Goal: Navigation & Orientation: Find specific page/section

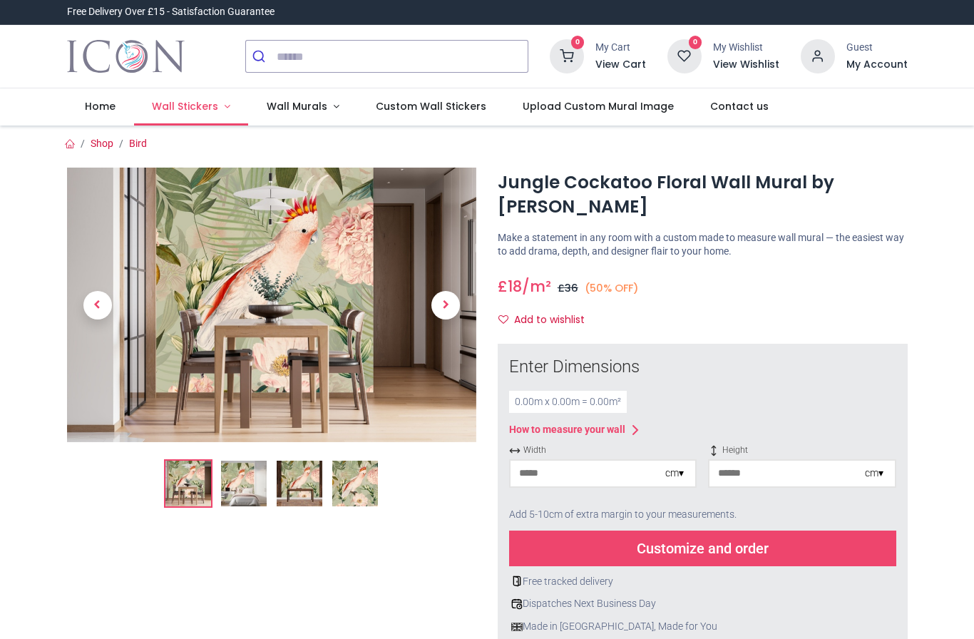
click at [192, 113] on span "Wall Stickers" at bounding box center [185, 106] width 66 height 14
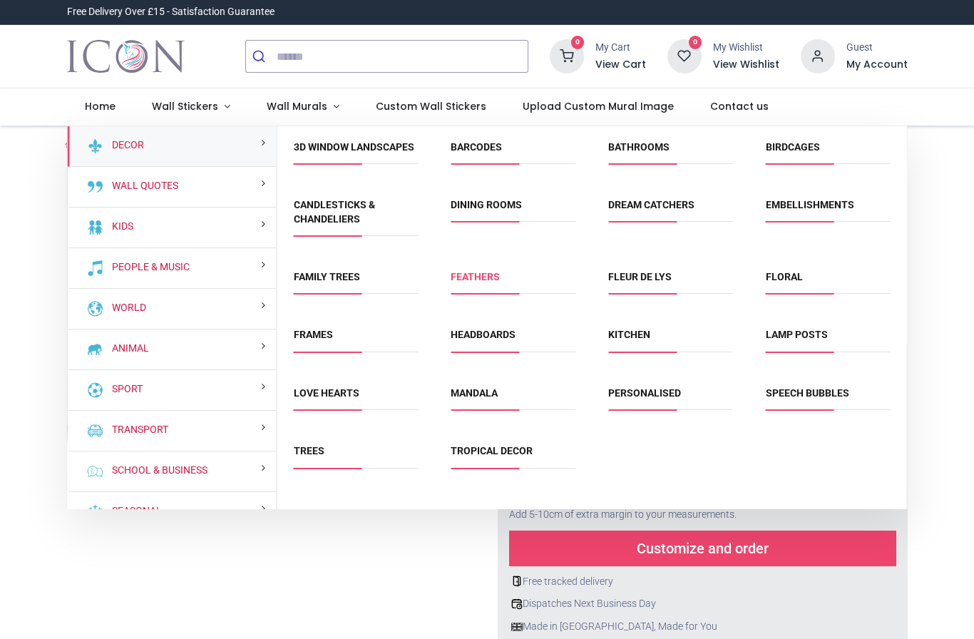
click at [499, 282] on link "Feathers" at bounding box center [474, 276] width 49 height 11
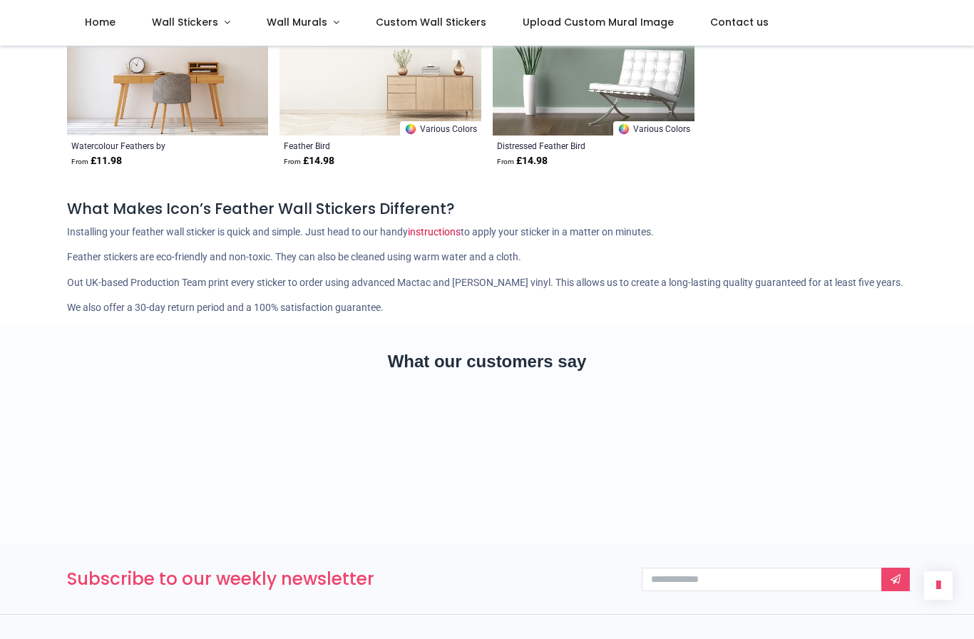
scroll to position [1902, 0]
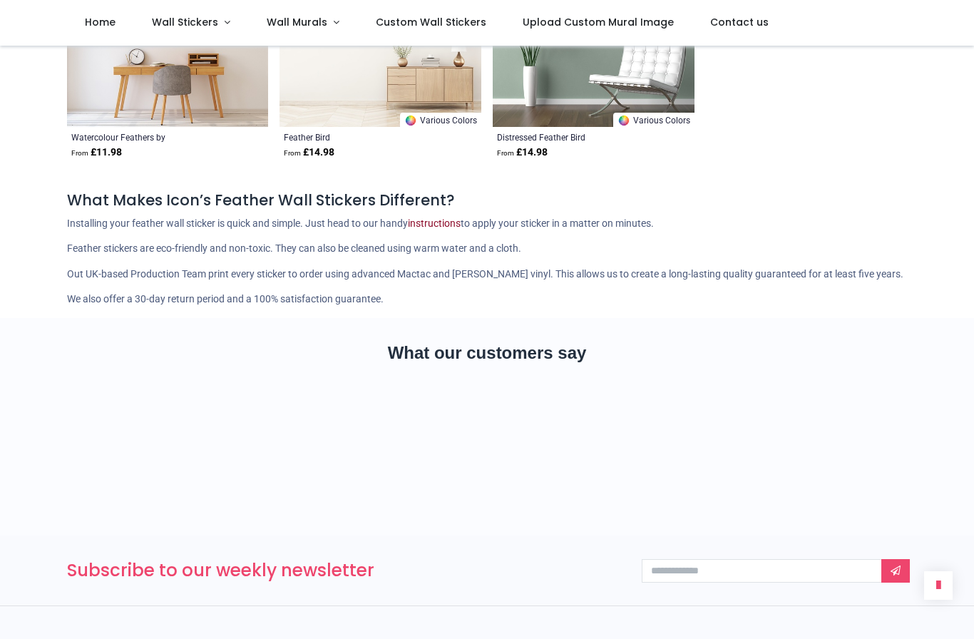
click at [460, 225] on link "instructions" at bounding box center [434, 222] width 53 height 11
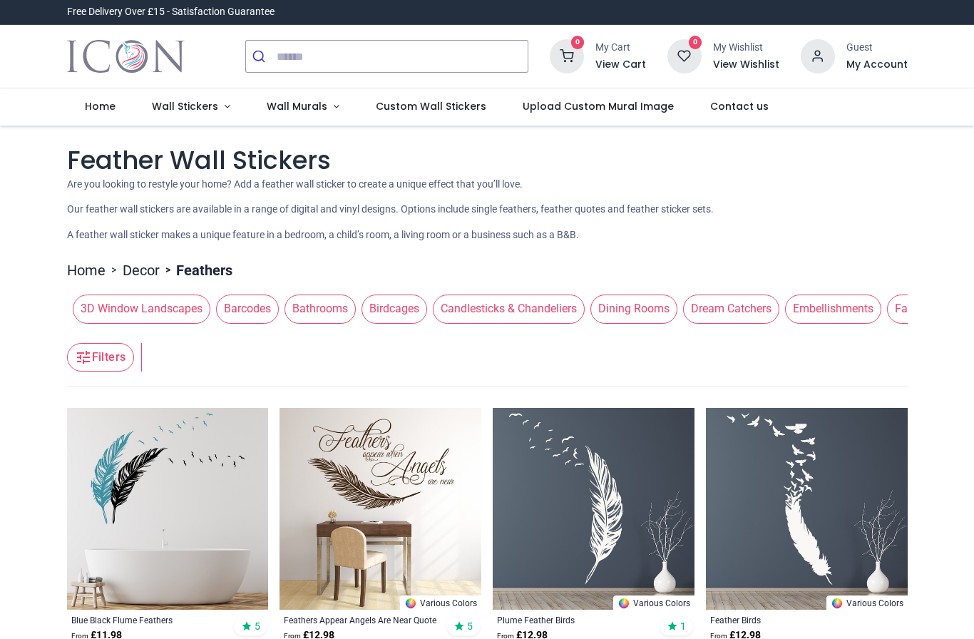
scroll to position [0, 0]
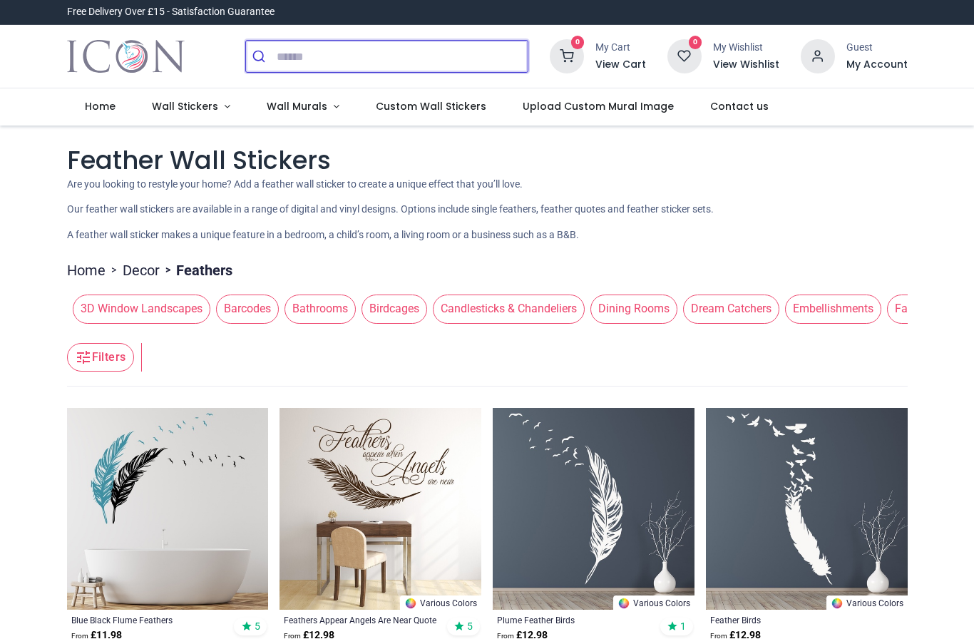
click at [306, 64] on input "search" at bounding box center [402, 56] width 251 height 31
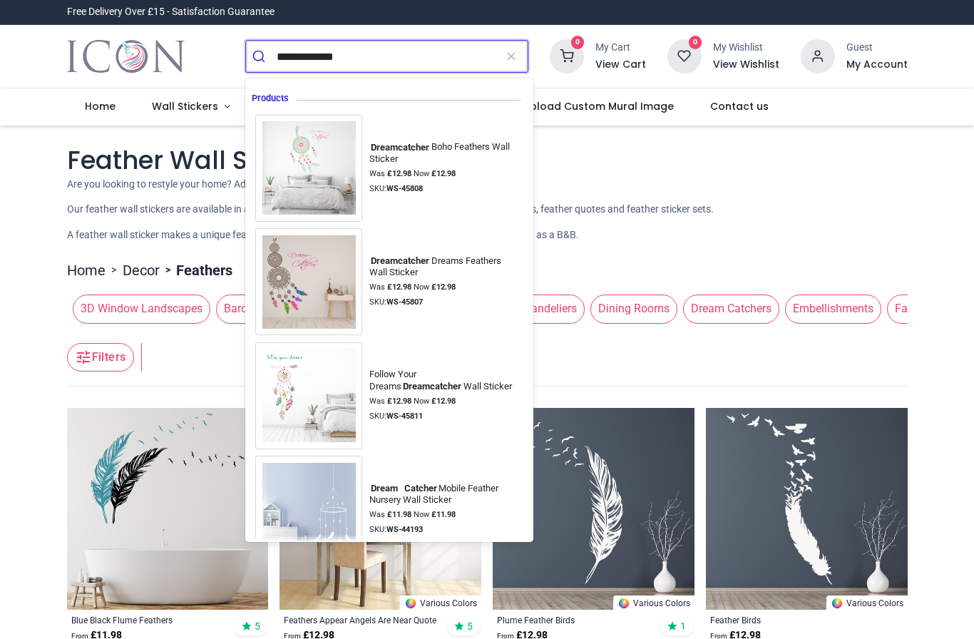
type input "**********"
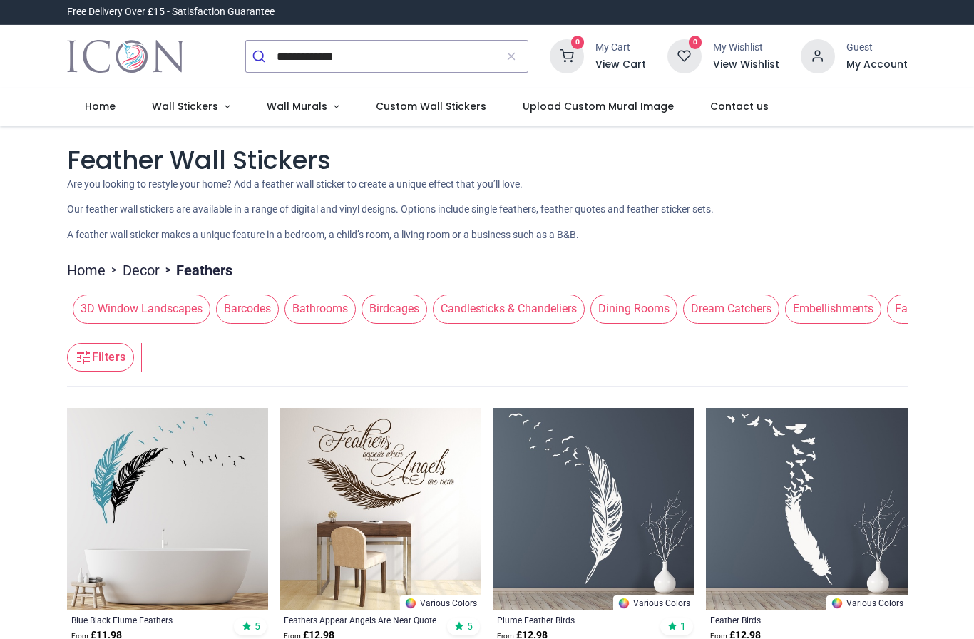
click at [164, 363] on header "Filters Filters" at bounding box center [487, 357] width 840 height 57
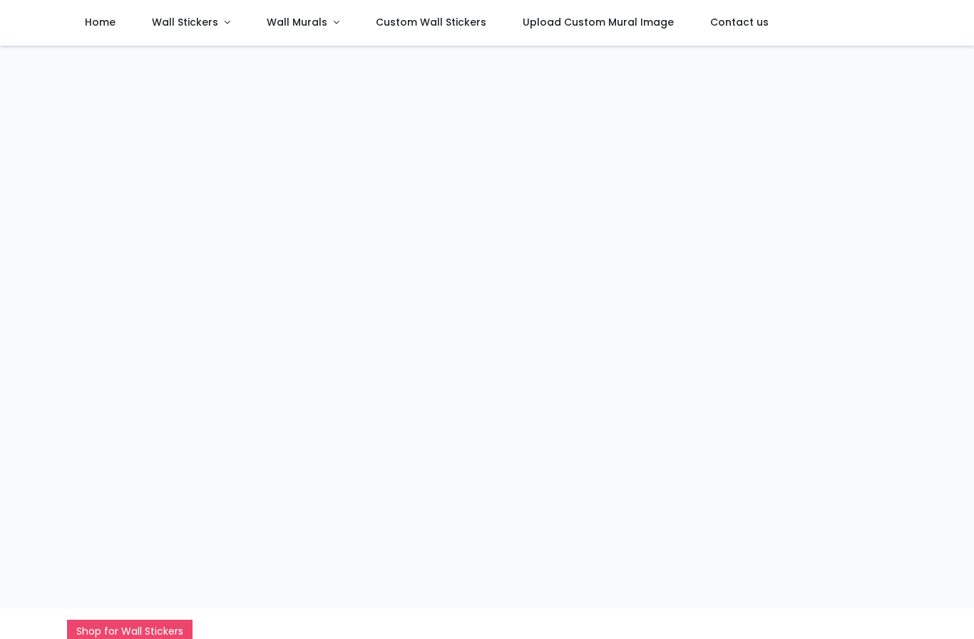
scroll to position [193, 0]
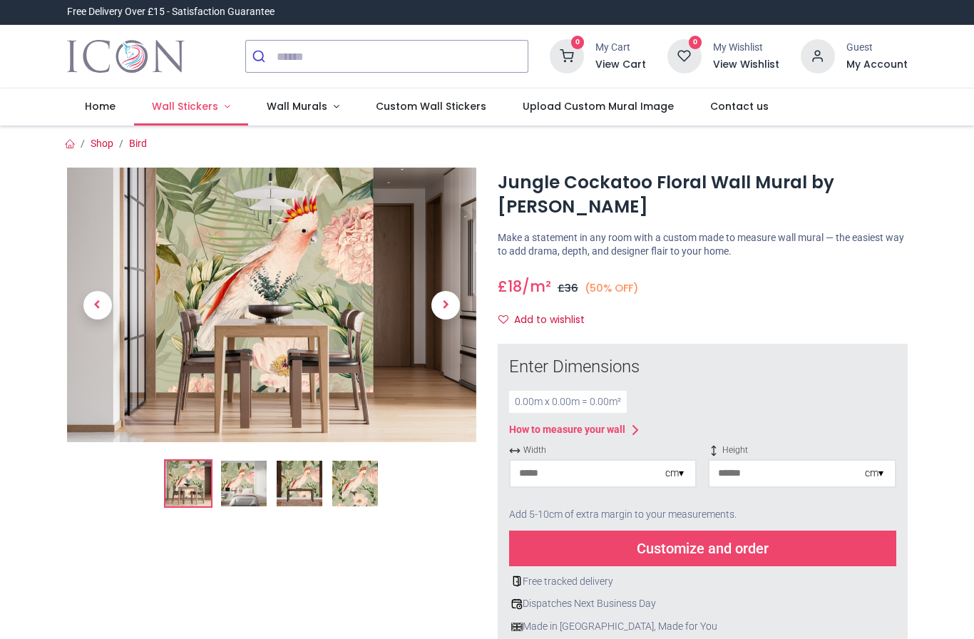
click at [183, 115] on link "Wall Stickers" at bounding box center [191, 106] width 115 height 37
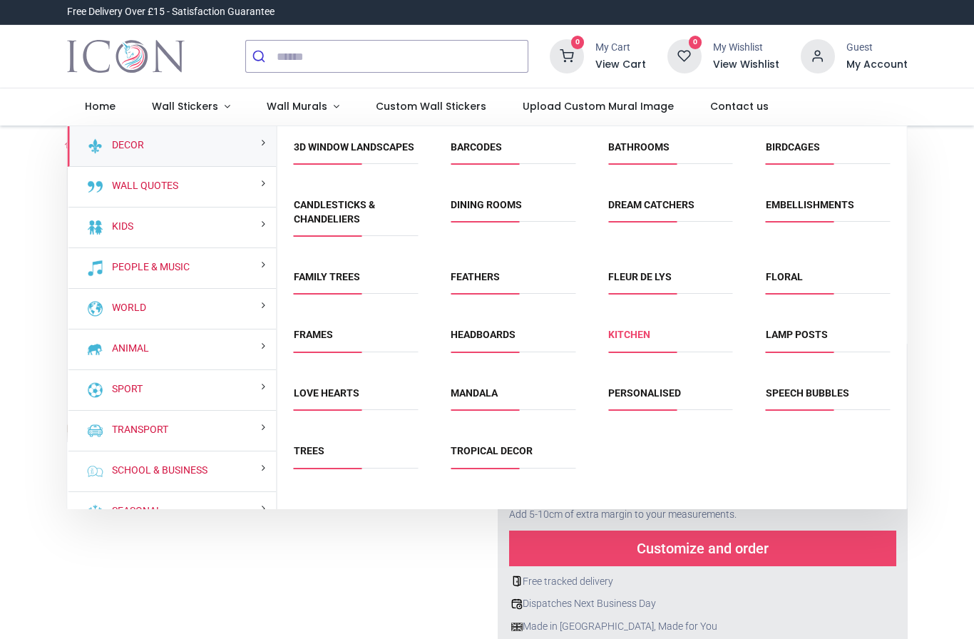
click at [650, 340] on link "Kitchen" at bounding box center [629, 334] width 42 height 11
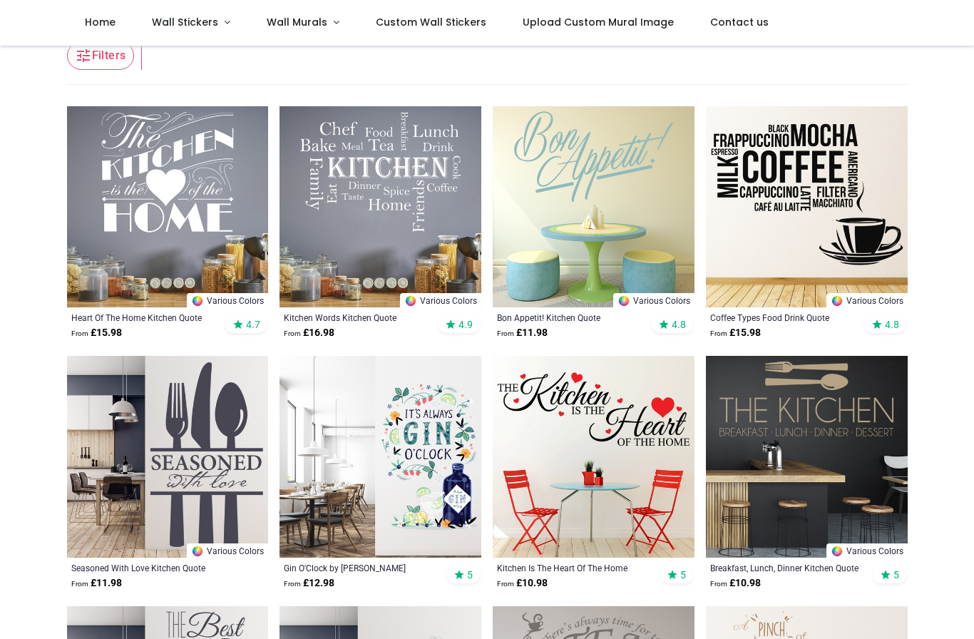
scroll to position [236, 0]
click at [185, 26] on span "Wall Stickers" at bounding box center [185, 22] width 66 height 14
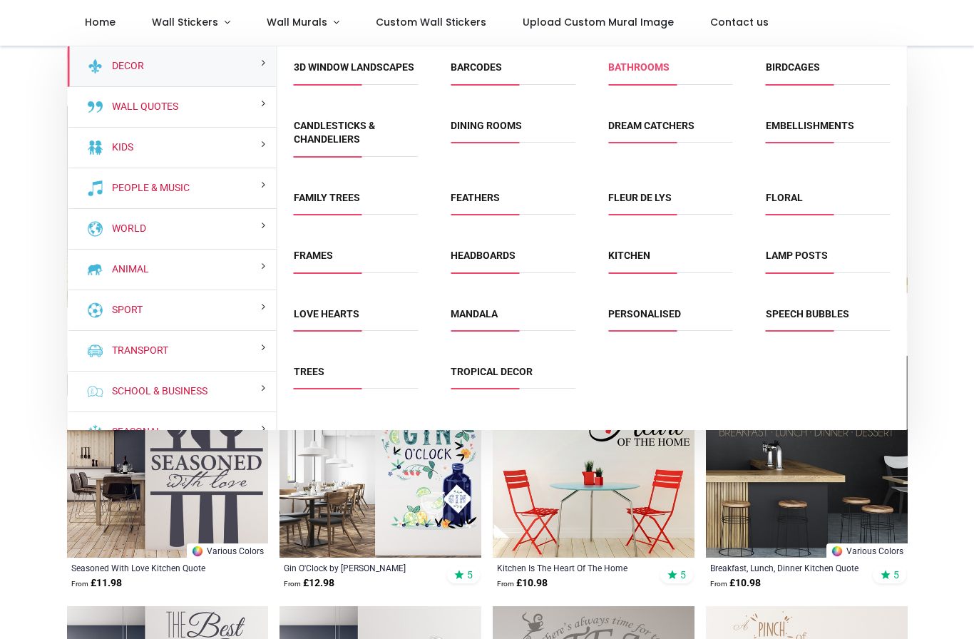
click at [656, 65] on link "Bathrooms" at bounding box center [638, 66] width 61 height 11
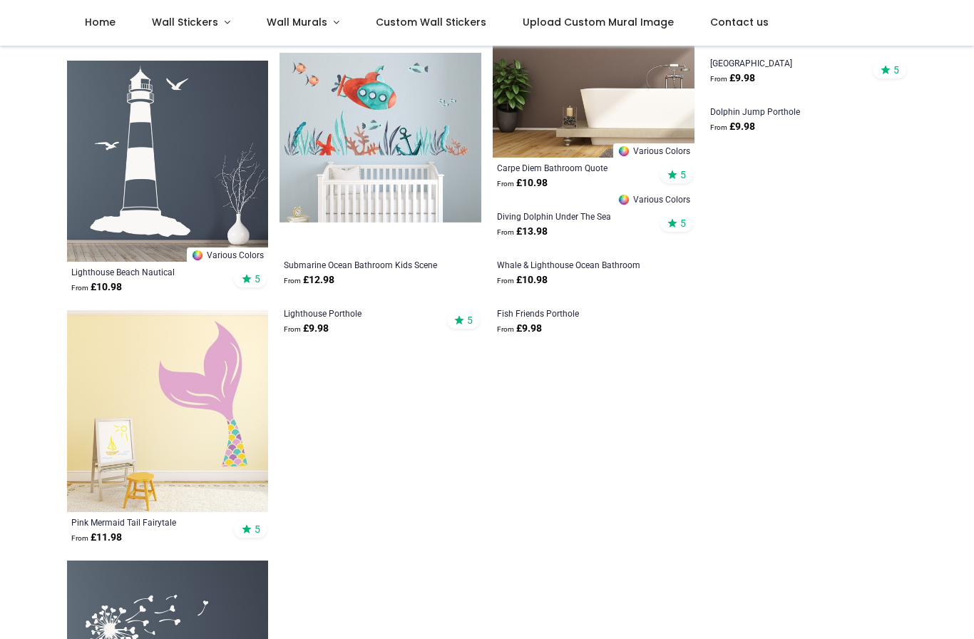
scroll to position [519, 0]
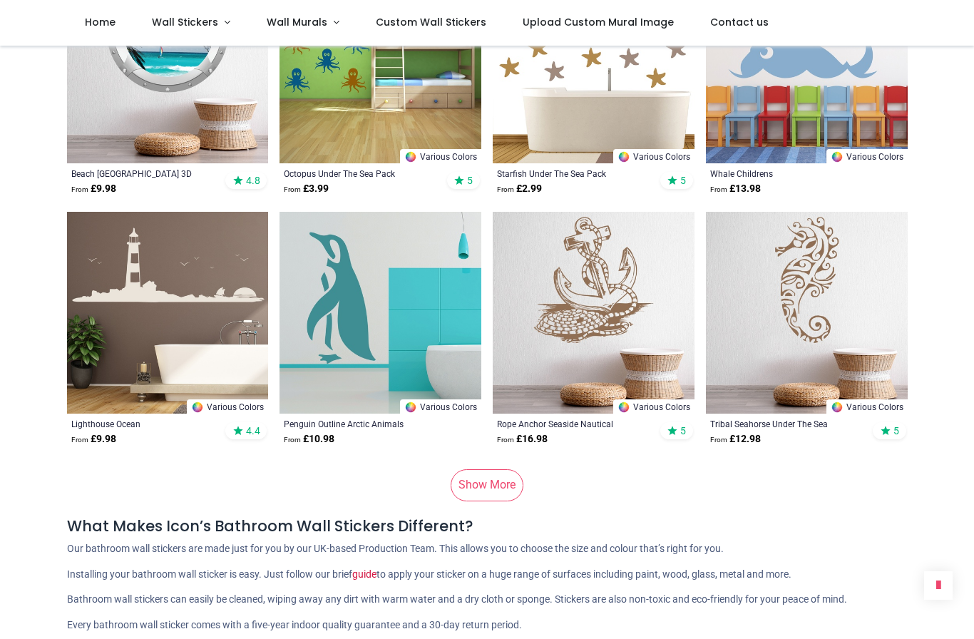
scroll to position [8626, 0]
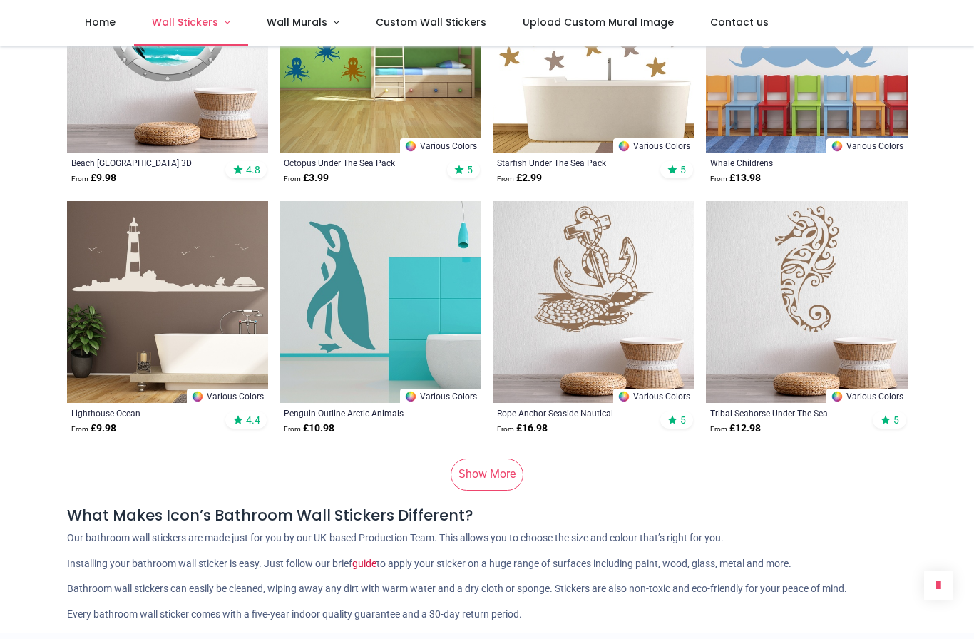
click at [190, 19] on span "Wall Stickers" at bounding box center [185, 22] width 66 height 14
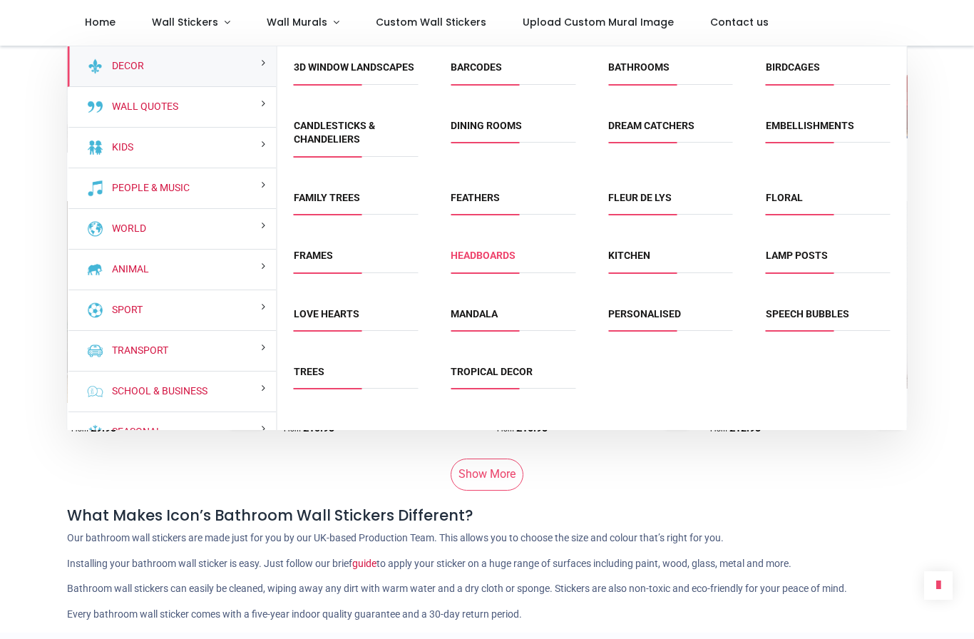
click at [495, 261] on link "Headboards" at bounding box center [482, 254] width 65 height 11
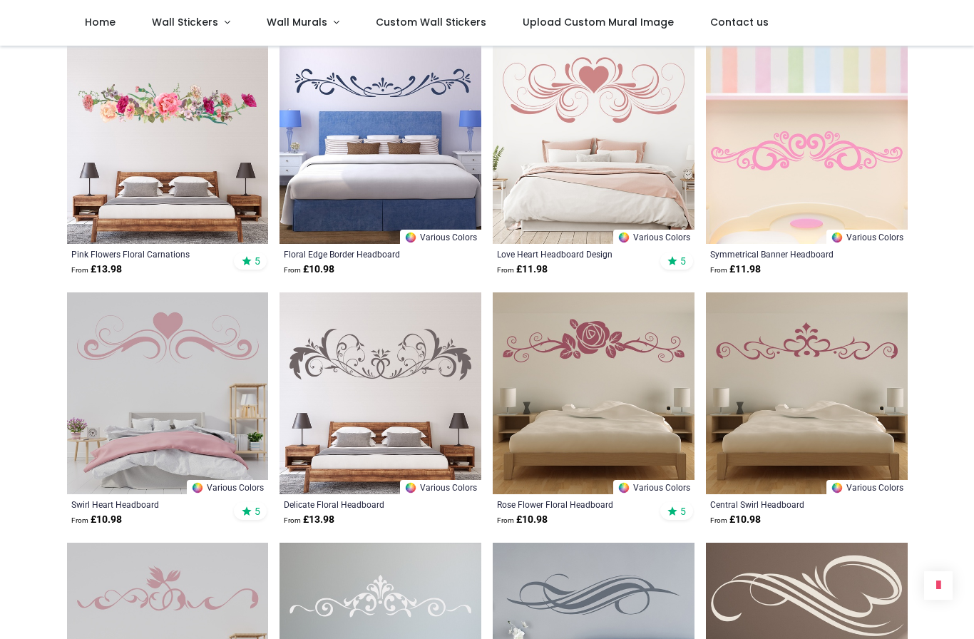
scroll to position [932, 0]
